Goal: Register for event/course

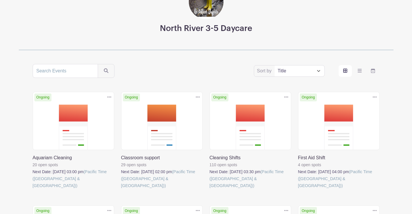
scroll to position [58, 0]
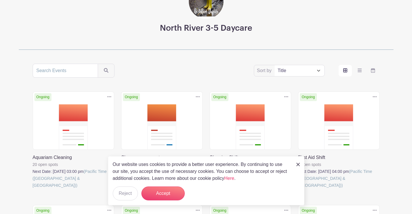
click at [393, 91] on turbo-frame "Sort by Title Recently modified Newest Upcoming dates Ongoing Duplicate Delete …" at bounding box center [206, 191] width 375 height 254
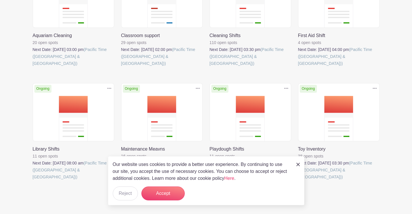
scroll to position [185, 0]
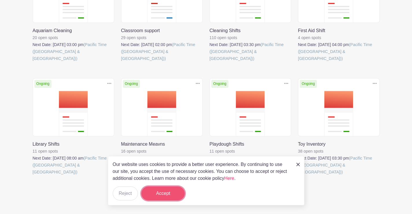
click at [156, 195] on button "Accept" at bounding box center [162, 193] width 43 height 14
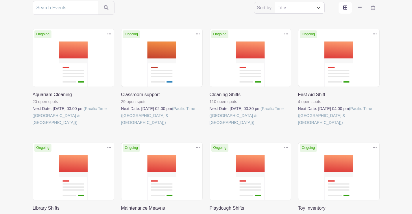
scroll to position [69, 0]
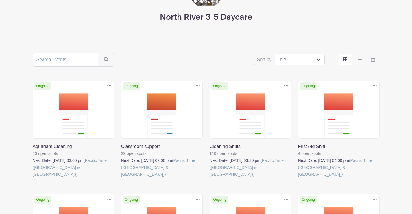
click at [33, 178] on link at bounding box center [33, 178] width 0 height 0
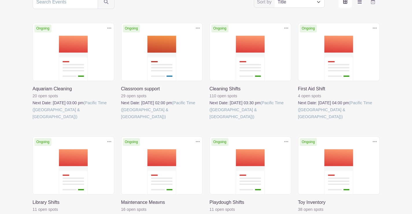
scroll to position [127, 0]
click at [33, 120] on link at bounding box center [33, 120] width 0 height 0
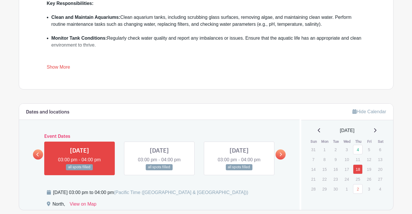
scroll to position [202, 0]
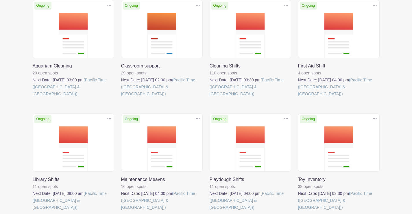
scroll to position [127, 0]
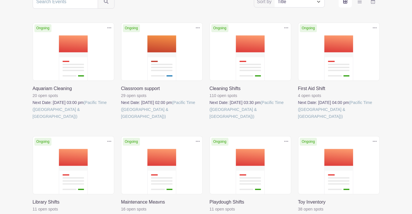
click at [121, 120] on link at bounding box center [121, 120] width 0 height 0
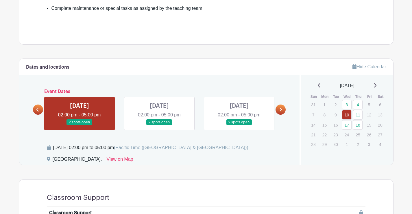
scroll to position [233, 0]
click at [80, 126] on link at bounding box center [80, 126] width 0 height 0
click at [159, 126] on link at bounding box center [159, 126] width 0 height 0
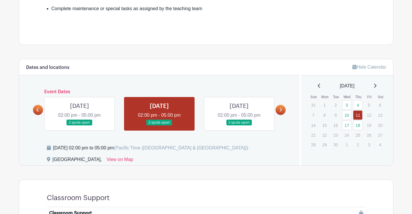
click at [159, 126] on link at bounding box center [159, 126] width 0 height 0
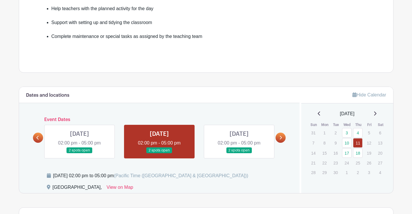
scroll to position [204, 0]
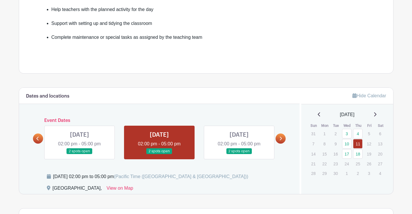
click at [239, 154] on link at bounding box center [239, 154] width 0 height 0
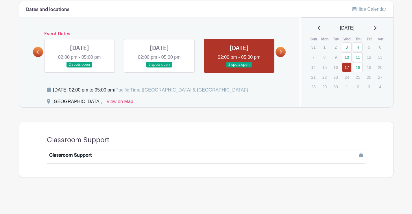
scroll to position [175, 0]
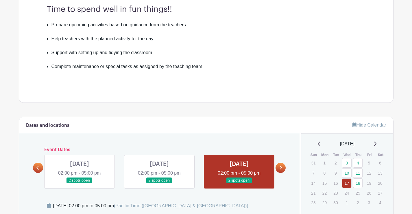
click at [283, 168] on link at bounding box center [281, 168] width 10 height 10
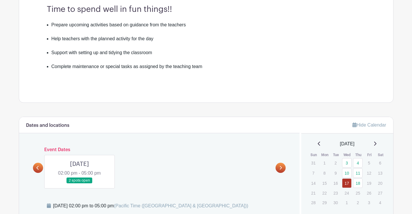
click at [80, 183] on link at bounding box center [80, 183] width 0 height 0
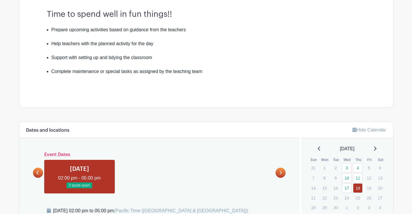
scroll to position [88, 0]
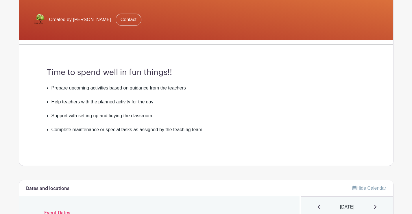
scroll to position [204, 0]
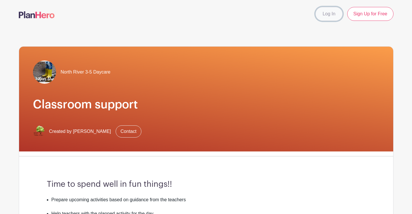
click at [331, 15] on link "Log In" at bounding box center [329, 14] width 27 height 14
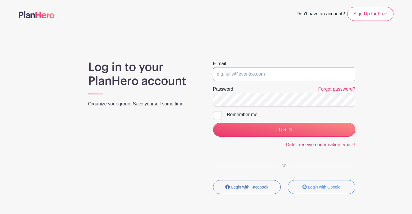
click at [230, 78] on input "email" at bounding box center [284, 74] width 142 height 14
type input "N"
type input "neweven1@gmail.com"
click at [220, 117] on div at bounding box center [217, 115] width 9 height 9
click at [217, 115] on input "Remember me" at bounding box center [215, 113] width 4 height 4
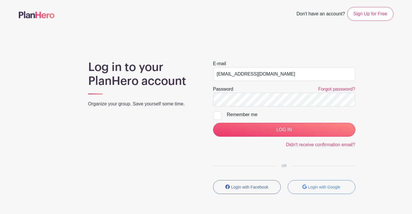
checkbox input "true"
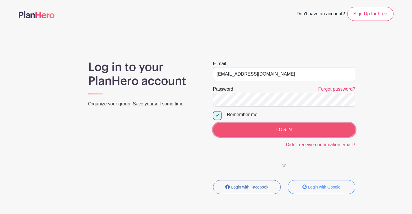
click at [249, 131] on input "LOG IN" at bounding box center [284, 130] width 142 height 14
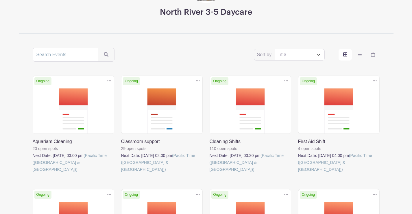
scroll to position [87, 0]
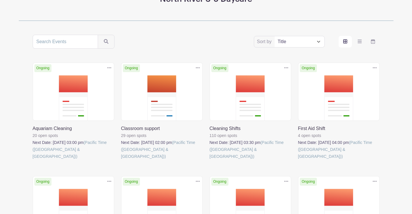
click at [210, 160] on link at bounding box center [210, 160] width 0 height 0
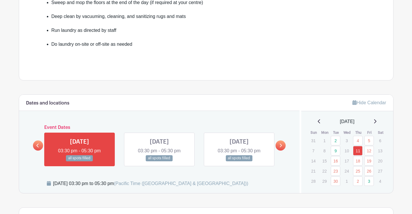
scroll to position [260, 0]
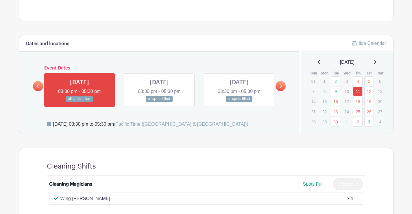
click at [283, 88] on link at bounding box center [281, 86] width 10 height 10
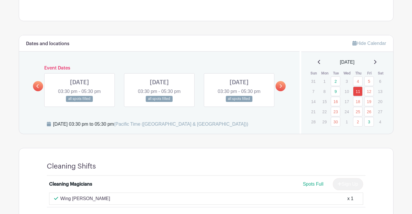
click at [283, 88] on link at bounding box center [281, 86] width 10 height 10
click at [277, 85] on link at bounding box center [281, 86] width 10 height 10
click at [279, 87] on link at bounding box center [281, 86] width 10 height 10
click at [40, 88] on link at bounding box center [38, 86] width 10 height 10
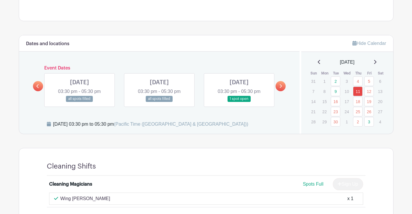
click at [239, 102] on link at bounding box center [239, 102] width 0 height 0
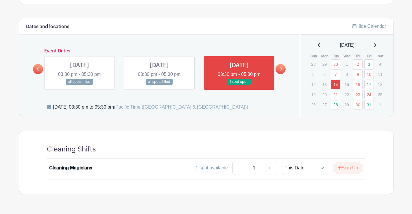
scroll to position [294, 0]
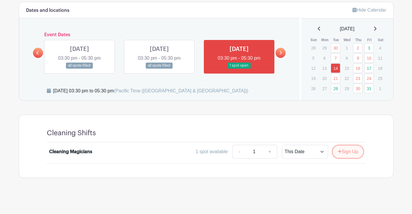
click at [348, 151] on button "Sign Up" at bounding box center [348, 151] width 30 height 12
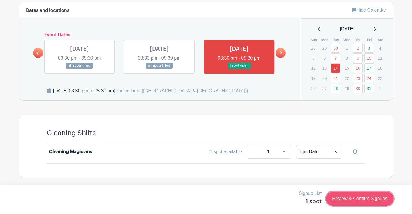
click at [366, 196] on link "Review & Confirm Signups" at bounding box center [359, 198] width 67 height 14
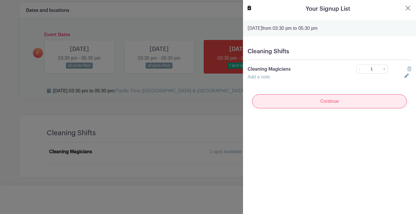
click at [339, 103] on input "Continue" at bounding box center [329, 101] width 155 height 14
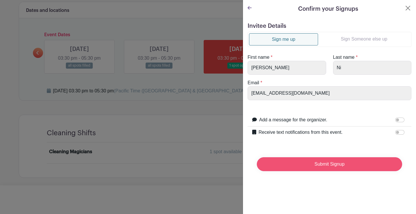
click at [311, 166] on input "Submit Signup" at bounding box center [329, 164] width 145 height 14
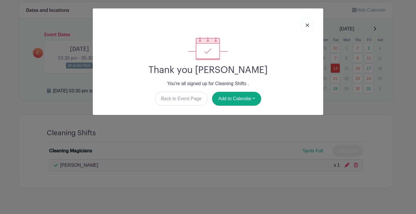
click at [308, 23] on link at bounding box center [307, 25] width 13 height 14
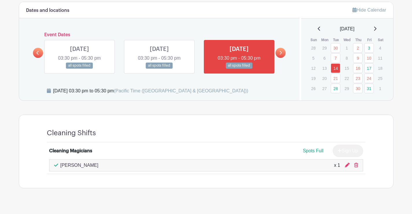
click at [281, 53] on icon at bounding box center [281, 53] width 2 height 4
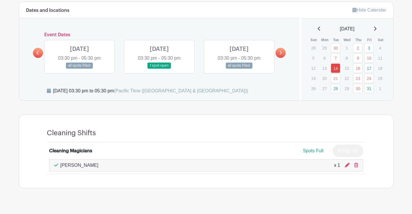
click at [35, 53] on link at bounding box center [38, 53] width 10 height 10
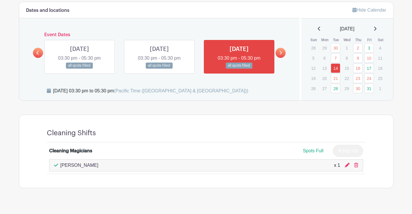
click at [279, 51] on icon at bounding box center [280, 53] width 3 height 4
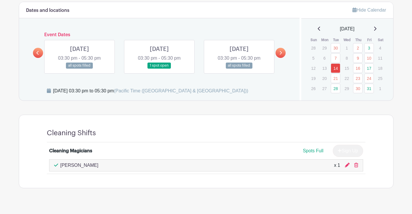
click at [159, 69] on link at bounding box center [159, 69] width 0 height 0
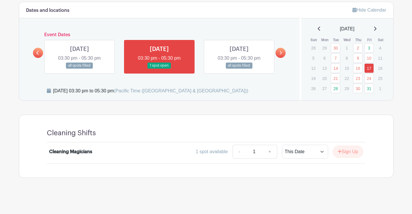
click at [159, 69] on link at bounding box center [159, 69] width 0 height 0
click at [354, 154] on button "Sign Up" at bounding box center [348, 151] width 30 height 12
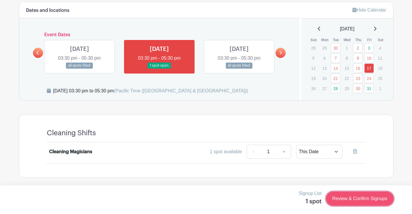
click at [356, 198] on link "Review & Confirm Signups" at bounding box center [359, 198] width 67 height 14
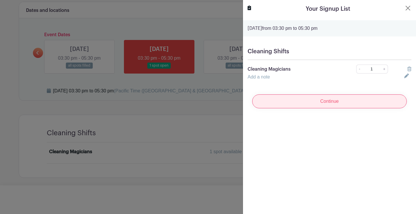
click at [349, 105] on input "Continue" at bounding box center [329, 101] width 155 height 14
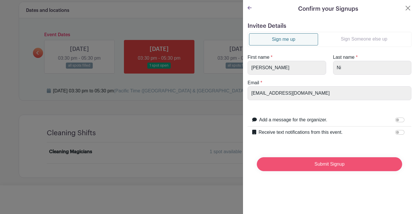
click at [341, 164] on input "Submit Signup" at bounding box center [329, 164] width 145 height 14
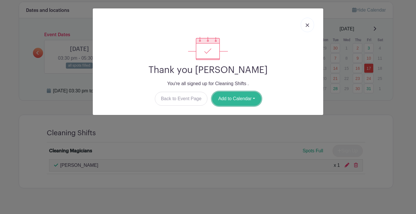
click at [243, 101] on button "Add to Calendar" at bounding box center [236, 99] width 49 height 14
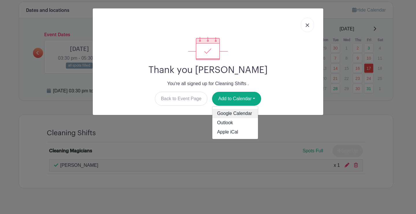
click at [238, 116] on link "Google Calendar" at bounding box center [236, 113] width 46 height 9
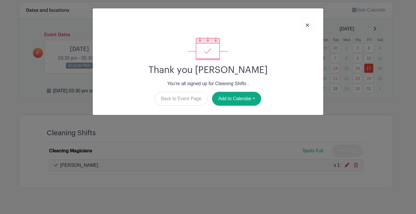
click at [311, 26] on link at bounding box center [307, 25] width 13 height 14
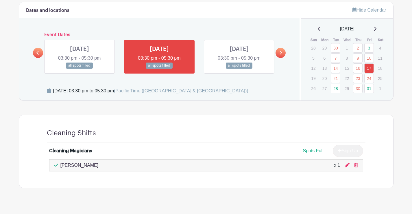
click at [282, 52] on icon at bounding box center [280, 53] width 3 height 4
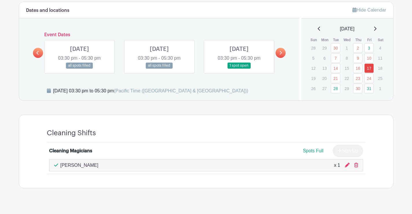
click at [239, 69] on link at bounding box center [239, 69] width 0 height 0
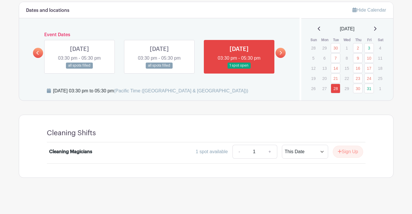
click at [239, 69] on link at bounding box center [239, 69] width 0 height 0
click at [352, 149] on button "Sign Up" at bounding box center [348, 151] width 30 height 12
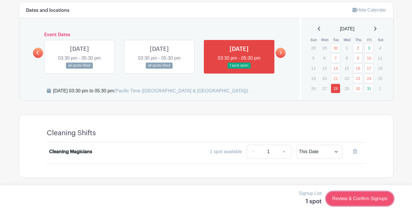
click at [370, 201] on link "Review & Confirm Signups" at bounding box center [359, 198] width 67 height 14
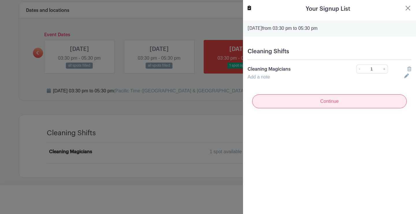
click at [336, 104] on input "Continue" at bounding box center [329, 101] width 155 height 14
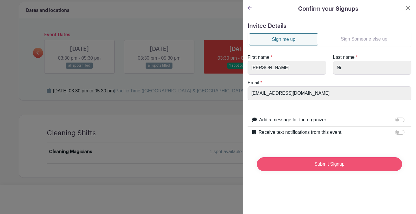
click at [331, 163] on input "Submit Signup" at bounding box center [329, 164] width 145 height 14
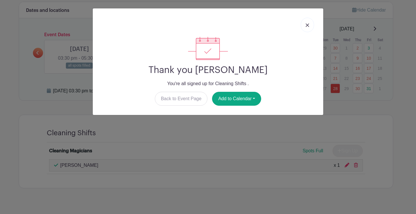
click at [309, 27] on img at bounding box center [307, 24] width 3 height 3
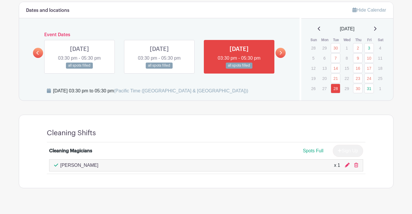
click at [282, 53] on icon at bounding box center [281, 53] width 2 height 4
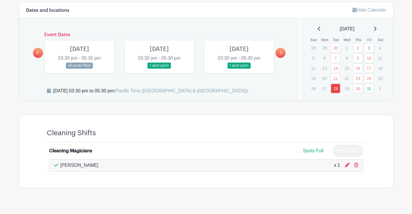
click at [36, 50] on link at bounding box center [38, 53] width 10 height 10
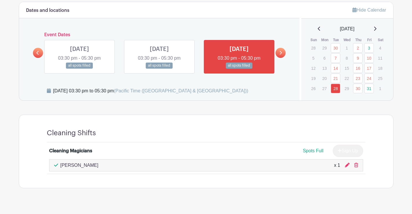
click at [279, 57] on link at bounding box center [281, 53] width 10 height 10
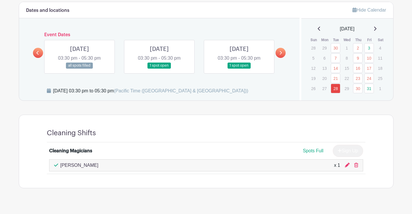
click at [159, 69] on link at bounding box center [159, 69] width 0 height 0
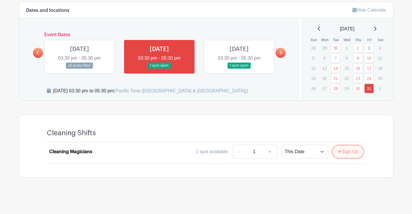
click at [349, 150] on button "Sign Up" at bounding box center [348, 151] width 30 height 12
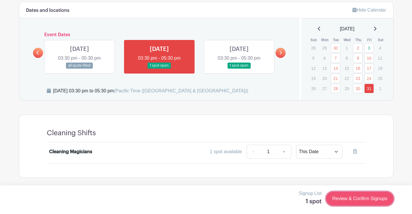
click at [364, 200] on link "Review & Confirm Signups" at bounding box center [359, 198] width 67 height 14
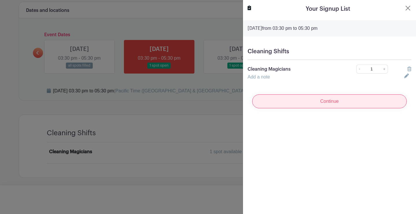
click at [368, 100] on input "Continue" at bounding box center [329, 101] width 155 height 14
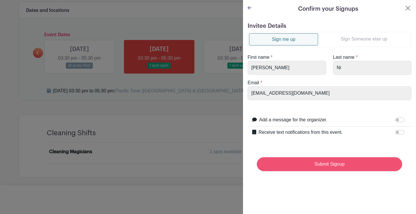
click at [348, 161] on input "Submit Signup" at bounding box center [329, 164] width 145 height 14
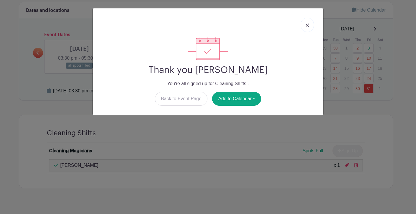
click at [307, 25] on img at bounding box center [307, 24] width 3 height 3
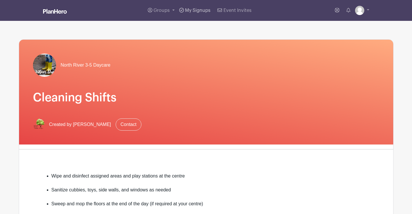
click at [207, 12] on span "My Signups" at bounding box center [197, 10] width 25 height 5
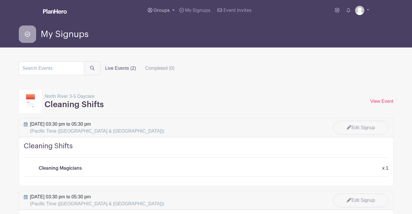
click at [161, 10] on span "Groups" at bounding box center [162, 10] width 16 height 5
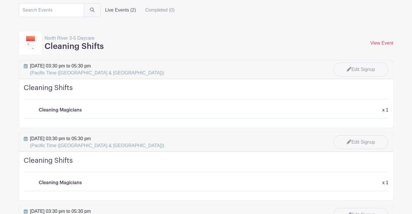
scroll to position [58, 0]
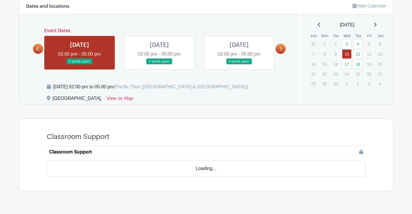
scroll to position [283, 0]
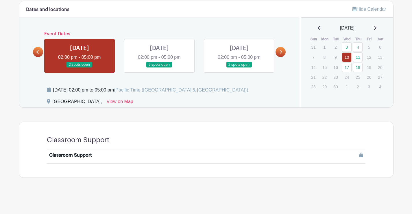
click at [159, 68] on link at bounding box center [159, 68] width 0 height 0
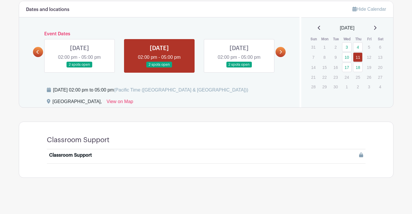
click at [159, 68] on link at bounding box center [159, 68] width 0 height 0
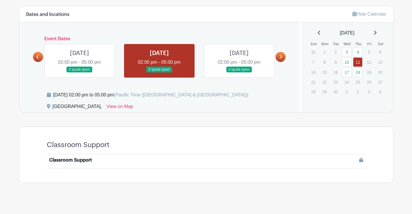
scroll to position [283, 0]
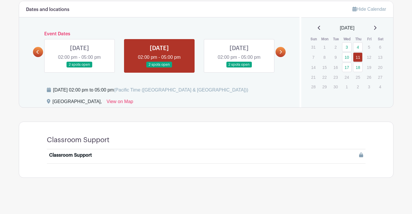
click at [239, 68] on link at bounding box center [239, 68] width 0 height 0
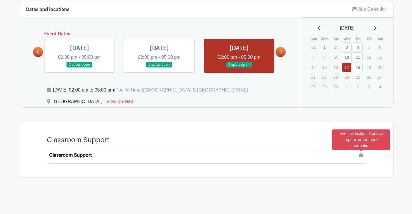
click at [362, 156] on icon at bounding box center [361, 154] width 4 height 5
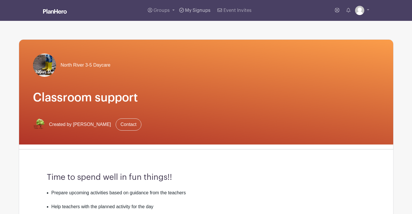
click at [200, 11] on span "My Signups" at bounding box center [197, 10] width 25 height 5
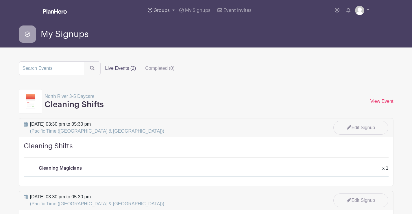
click at [161, 12] on span "Groups" at bounding box center [162, 10] width 16 height 5
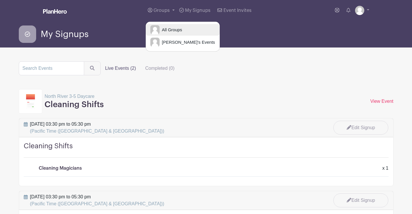
click at [171, 32] on span "All Groups" at bounding box center [171, 30] width 23 height 7
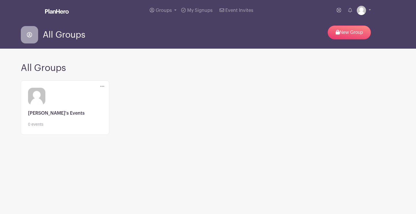
click at [65, 127] on link at bounding box center [65, 127] width 74 height 0
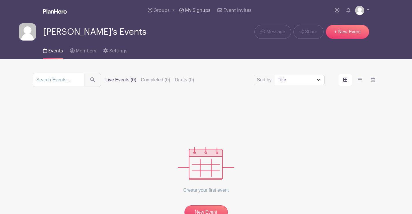
click at [201, 9] on span "My Signups" at bounding box center [197, 10] width 25 height 5
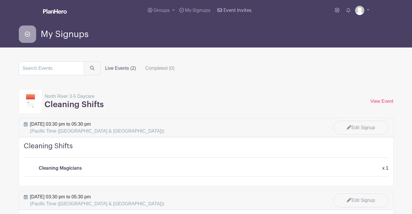
click at [233, 14] on link "Event Invites" at bounding box center [234, 10] width 38 height 21
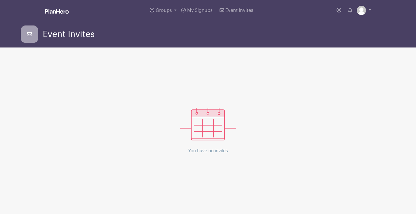
click at [60, 10] on img at bounding box center [57, 11] width 24 height 5
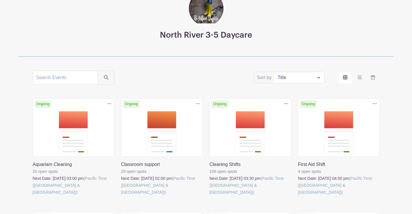
scroll to position [87, 0]
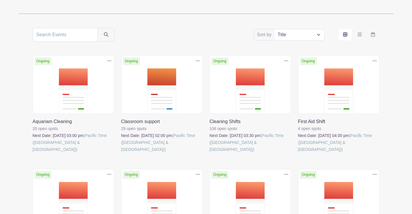
click at [298, 153] on link at bounding box center [298, 153] width 0 height 0
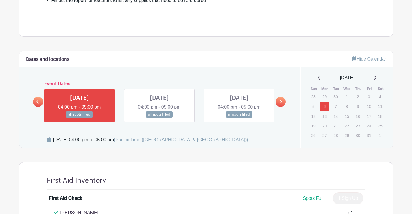
scroll to position [231, 0]
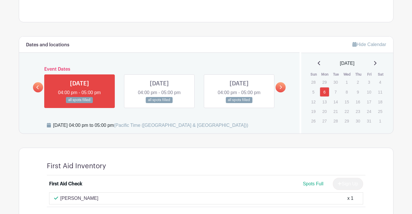
click at [282, 91] on link at bounding box center [281, 87] width 10 height 10
click at [281, 89] on icon at bounding box center [281, 87] width 2 height 4
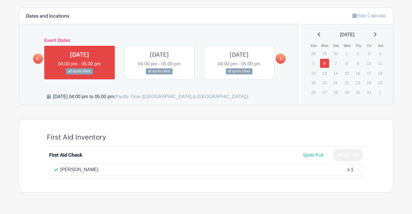
scroll to position [260, 0]
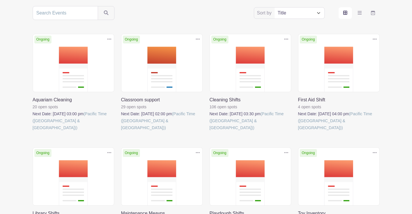
scroll to position [145, 0]
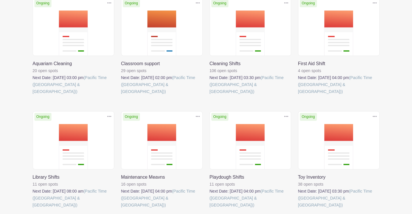
click at [33, 208] on link at bounding box center [33, 208] width 0 height 0
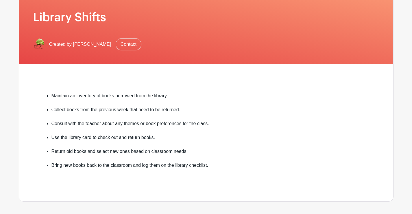
scroll to position [202, 0]
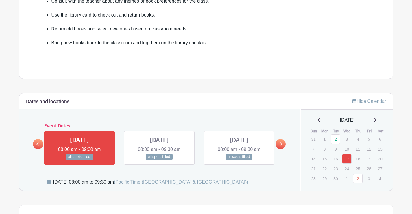
click at [284, 146] on link at bounding box center [281, 144] width 10 height 10
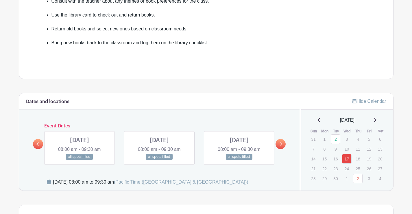
click at [284, 146] on link at bounding box center [281, 144] width 10 height 10
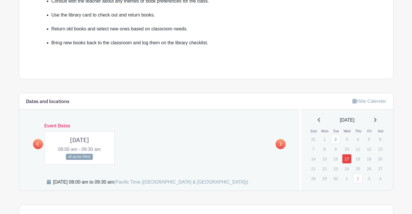
click at [284, 146] on link at bounding box center [281, 144] width 10 height 10
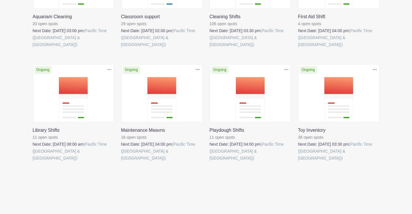
scroll to position [145, 0]
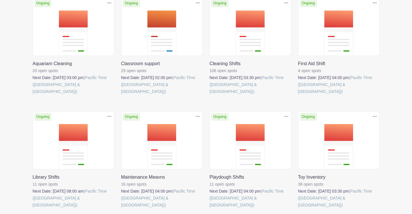
click at [121, 208] on link at bounding box center [121, 208] width 0 height 0
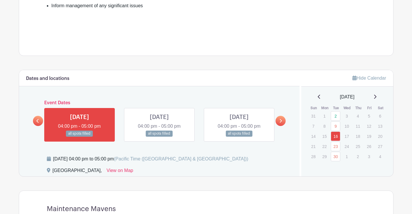
scroll to position [289, 0]
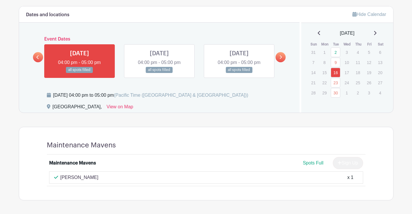
click at [278, 58] on link at bounding box center [281, 57] width 10 height 10
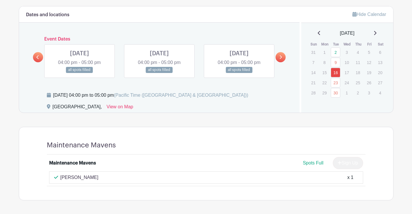
click at [278, 58] on link at bounding box center [281, 57] width 10 height 10
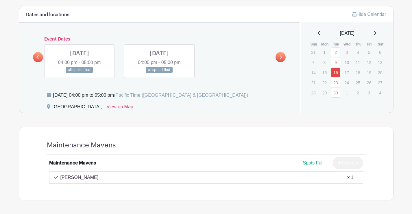
click at [278, 58] on link at bounding box center [281, 57] width 10 height 10
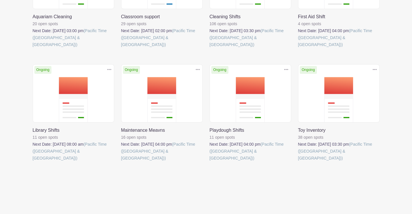
scroll to position [145, 0]
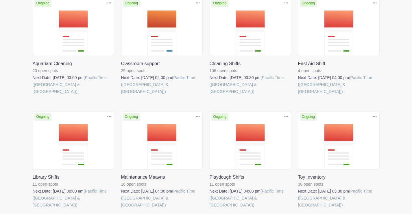
click at [210, 208] on link at bounding box center [210, 208] width 0 height 0
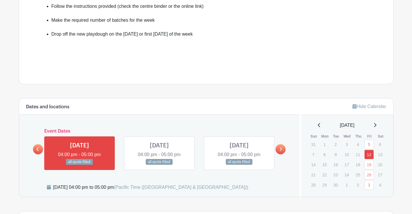
scroll to position [231, 0]
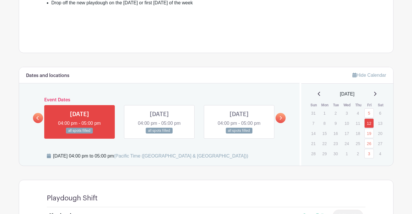
click at [278, 120] on link at bounding box center [281, 118] width 10 height 10
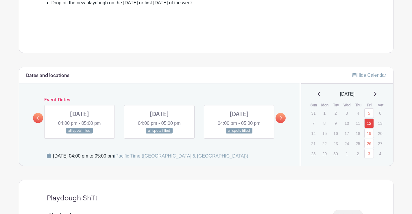
click at [278, 120] on link at bounding box center [281, 118] width 10 height 10
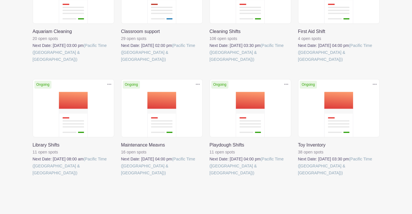
scroll to position [178, 0]
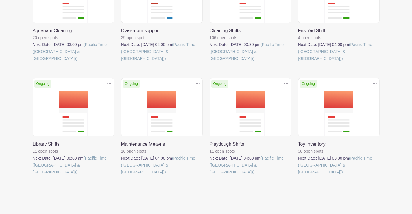
click at [298, 175] on link at bounding box center [298, 175] width 0 height 0
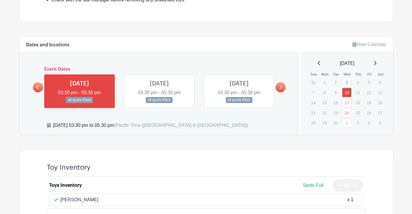
scroll to position [260, 0]
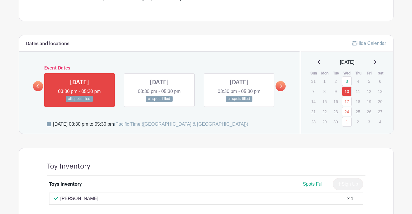
click at [278, 83] on link at bounding box center [281, 86] width 10 height 10
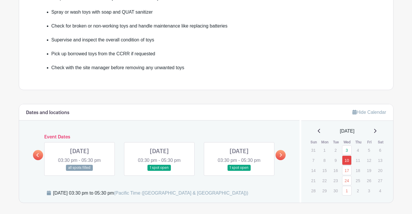
scroll to position [58, 0]
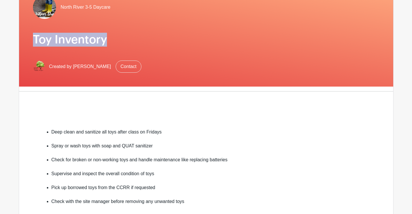
drag, startPoint x: 107, startPoint y: 41, endPoint x: 35, endPoint y: 36, distance: 72.2
click at [35, 36] on h1 "Toy Inventory" at bounding box center [206, 40] width 346 height 14
copy h1 "Toy Inventory"
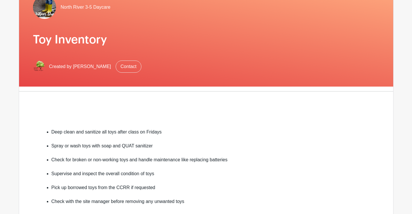
click at [177, 123] on div at bounding box center [206, 122] width 319 height 14
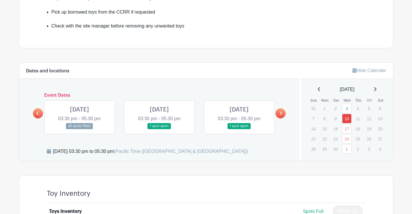
scroll to position [260, 0]
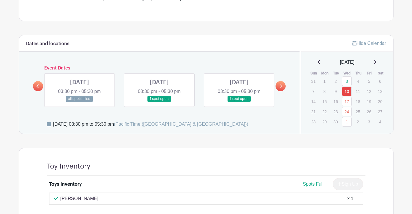
click at [277, 84] on link at bounding box center [281, 86] width 10 height 10
click at [278, 84] on link at bounding box center [281, 86] width 10 height 10
click at [80, 102] on link at bounding box center [80, 102] width 0 height 0
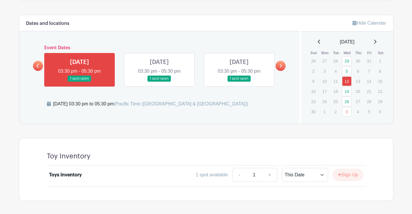
scroll to position [304, 0]
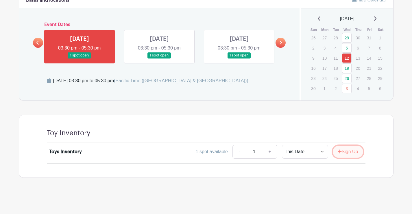
click at [344, 151] on button "Sign Up" at bounding box center [348, 151] width 30 height 12
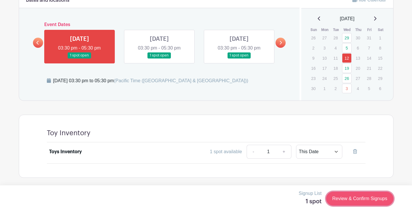
click at [367, 195] on link "Review & Confirm Signups" at bounding box center [359, 198] width 67 height 14
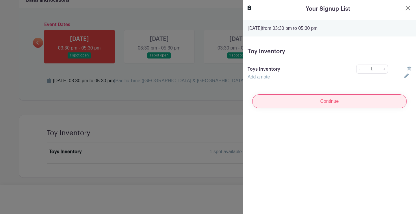
click at [353, 99] on input "Continue" at bounding box center [329, 101] width 155 height 14
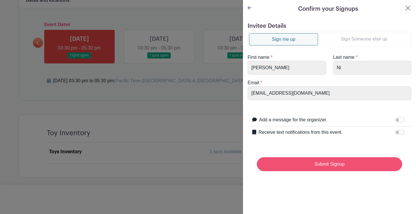
click at [343, 164] on input "Submit Signup" at bounding box center [329, 164] width 145 height 14
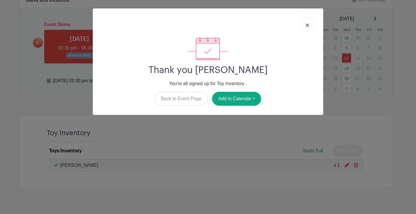
click at [310, 27] on link at bounding box center [307, 25] width 13 height 14
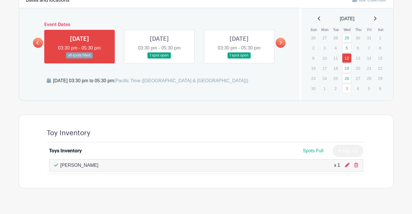
click at [159, 58] on link at bounding box center [159, 58] width 0 height 0
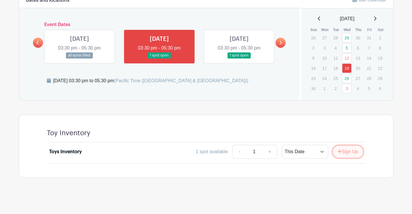
click at [346, 155] on button "Sign Up" at bounding box center [348, 151] width 30 height 12
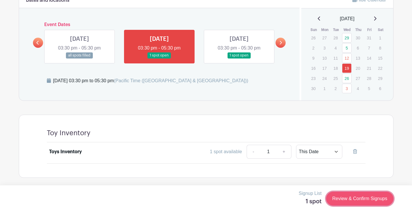
click at [374, 199] on link "Review & Confirm Signups" at bounding box center [359, 198] width 67 height 14
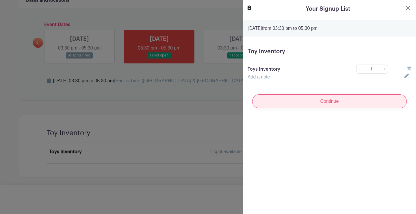
click at [322, 104] on input "Continue" at bounding box center [329, 101] width 155 height 14
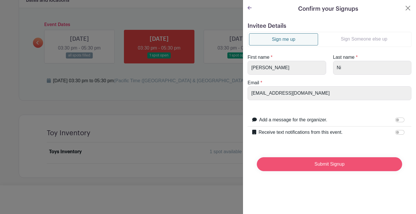
click at [325, 163] on input "Submit Signup" at bounding box center [329, 164] width 145 height 14
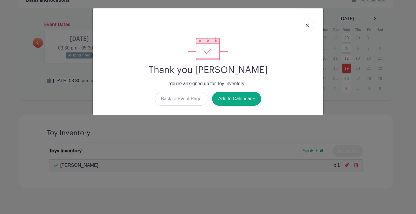
click at [306, 27] on link at bounding box center [307, 25] width 13 height 14
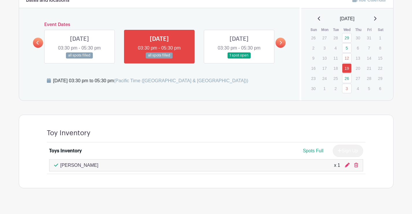
click at [239, 58] on link at bounding box center [239, 58] width 0 height 0
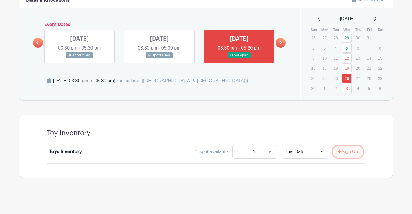
click at [338, 150] on icon "submit" at bounding box center [340, 151] width 4 height 5
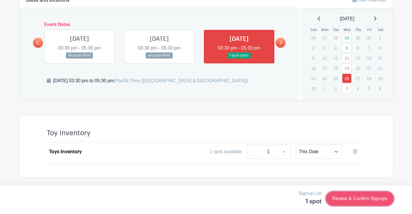
click at [368, 197] on link "Review & Confirm Signups" at bounding box center [359, 198] width 67 height 14
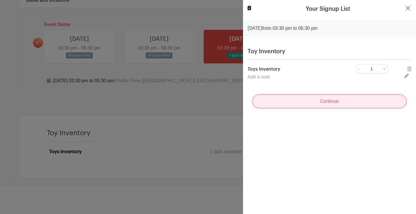
click at [355, 105] on input "Continue" at bounding box center [329, 101] width 155 height 14
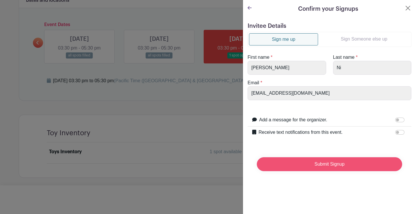
click at [344, 165] on input "Submit Signup" at bounding box center [329, 164] width 145 height 14
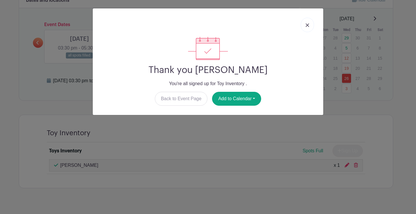
click at [309, 26] on img at bounding box center [307, 24] width 3 height 3
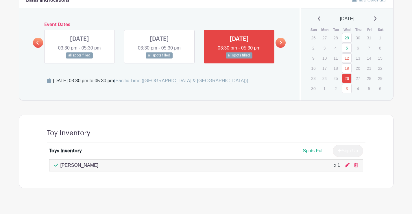
click at [283, 45] on link at bounding box center [281, 43] width 10 height 10
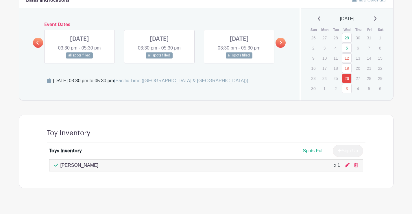
click at [283, 45] on link at bounding box center [281, 43] width 10 height 10
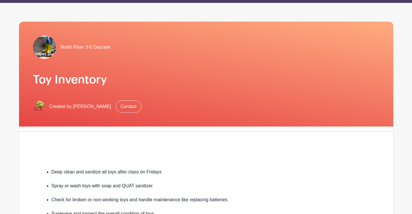
scroll to position [14, 0]
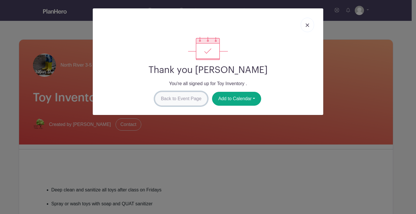
click at [181, 101] on link "Back to Event Page" at bounding box center [181, 99] width 53 height 14
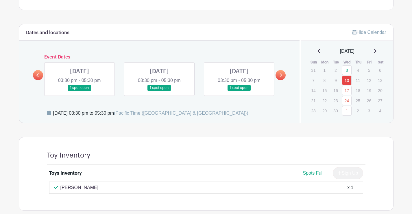
scroll to position [260, 0]
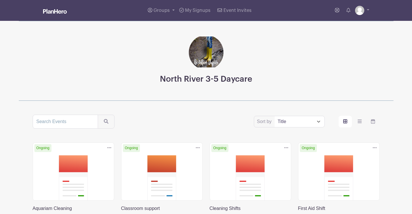
scroll to position [174, 0]
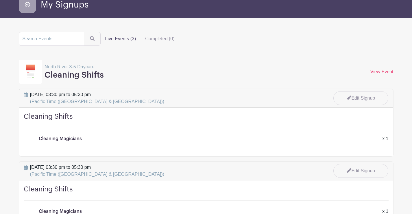
scroll to position [29, 0]
